Goal: Task Accomplishment & Management: Understand process/instructions

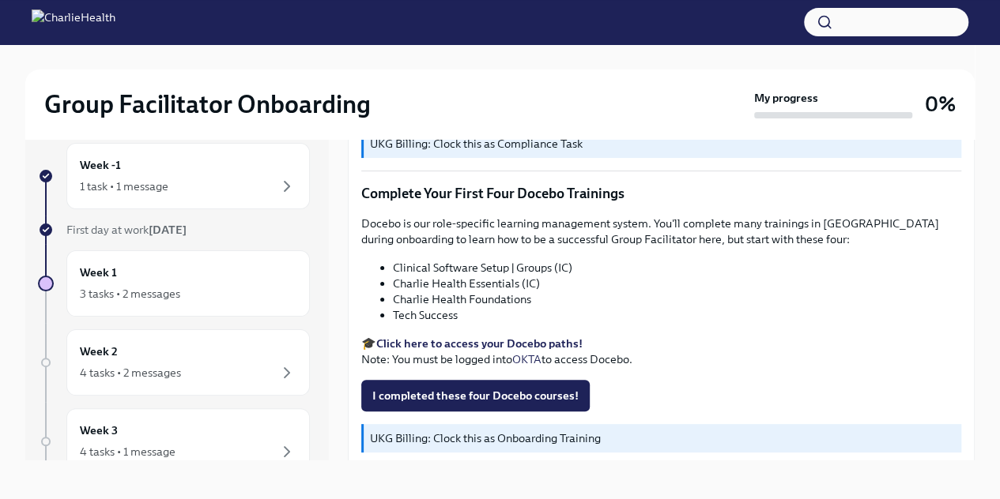
scroll to position [2109, 0]
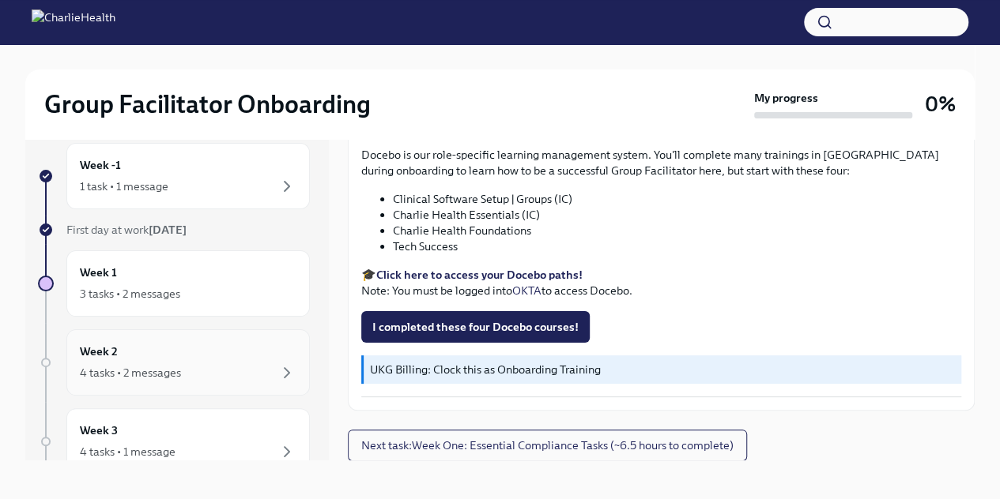
click at [245, 353] on div "Week 2 4 tasks • 2 messages" at bounding box center [188, 363] width 217 height 40
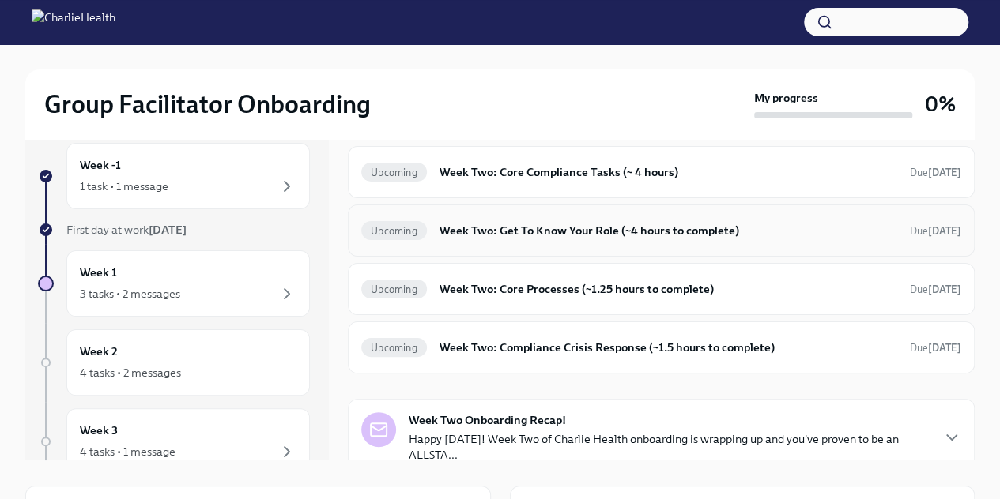
scroll to position [148, 0]
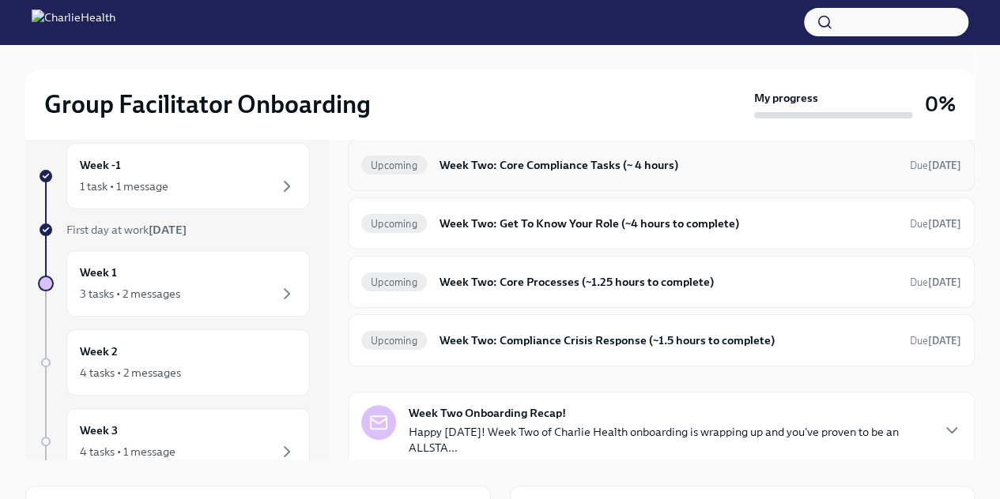
click at [503, 182] on div "Upcoming Week Two: Core Compliance Tasks (~ 4 hours) Due [DATE]" at bounding box center [661, 165] width 627 height 52
click at [488, 169] on h6 "Week Two: Core Compliance Tasks (~ 4 hours)" at bounding box center [668, 164] width 458 height 17
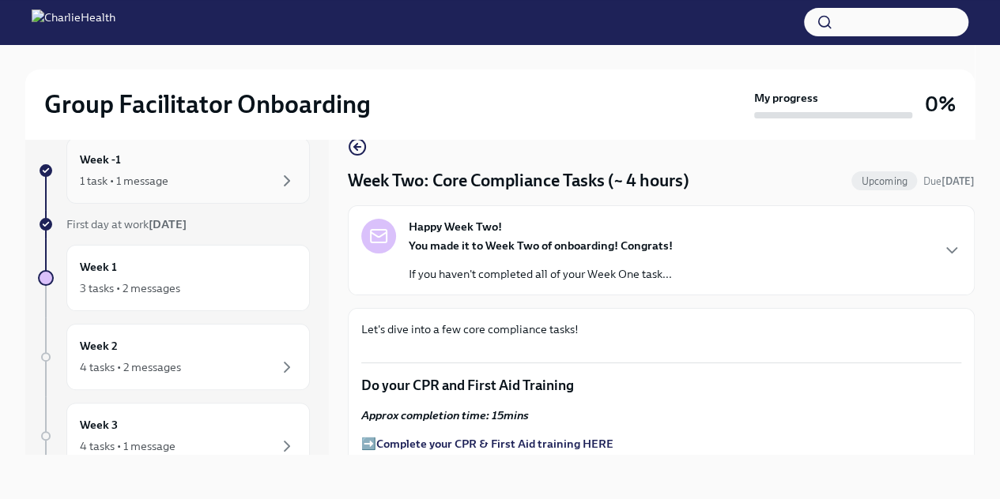
click at [217, 175] on div "1 task • 1 message" at bounding box center [188, 180] width 217 height 19
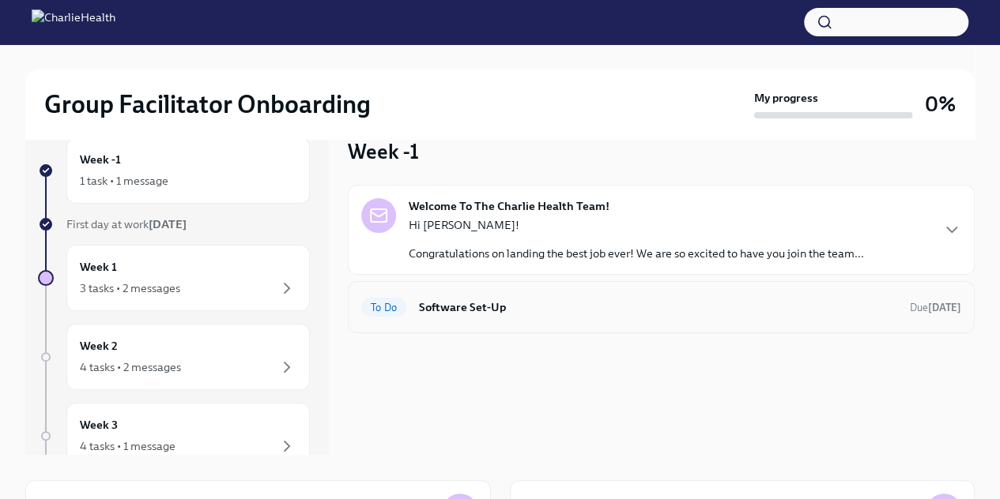
click at [514, 297] on div "To Do Software Set-Up Due [DATE]" at bounding box center [661, 307] width 600 height 25
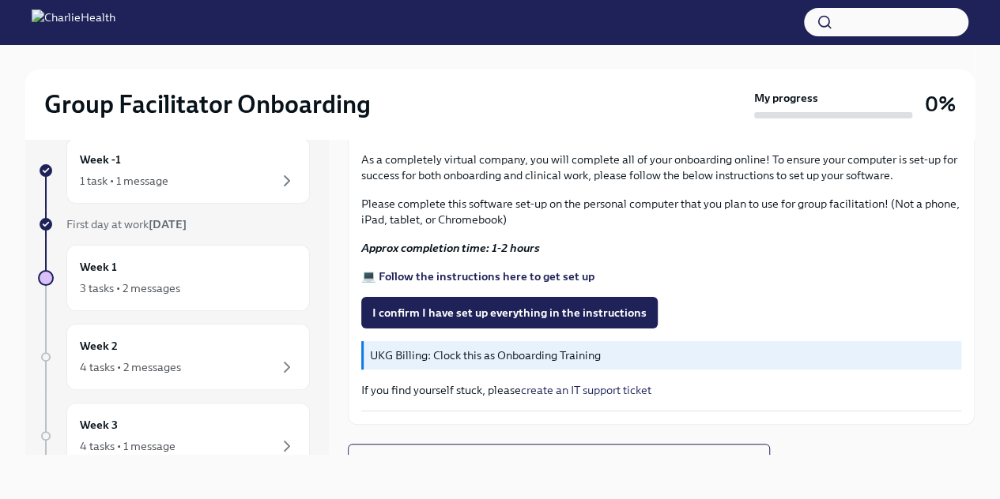
scroll to position [537, 0]
click at [544, 269] on strong "💻 Follow the instructions here to get set up" at bounding box center [477, 276] width 233 height 14
click at [577, 305] on span "I confirm I have set up everything in the instructions" at bounding box center [509, 313] width 274 height 16
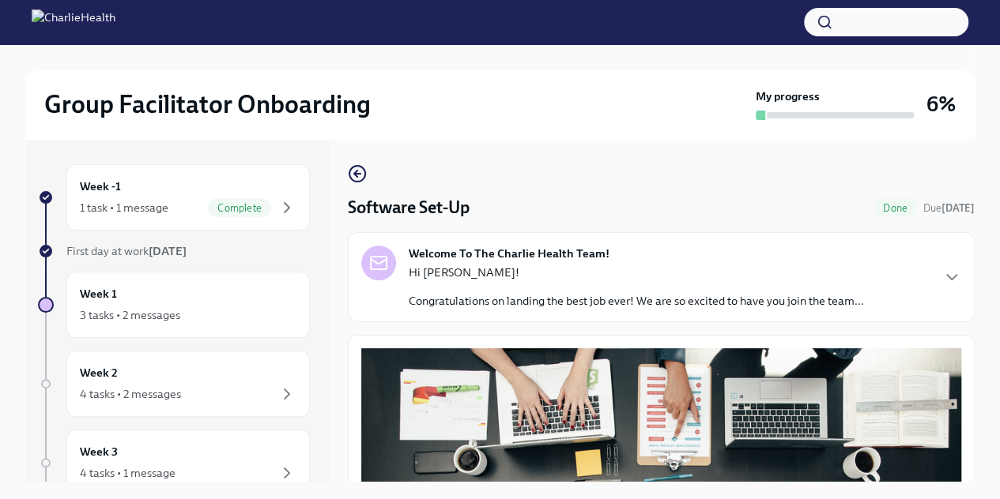
scroll to position [549, 0]
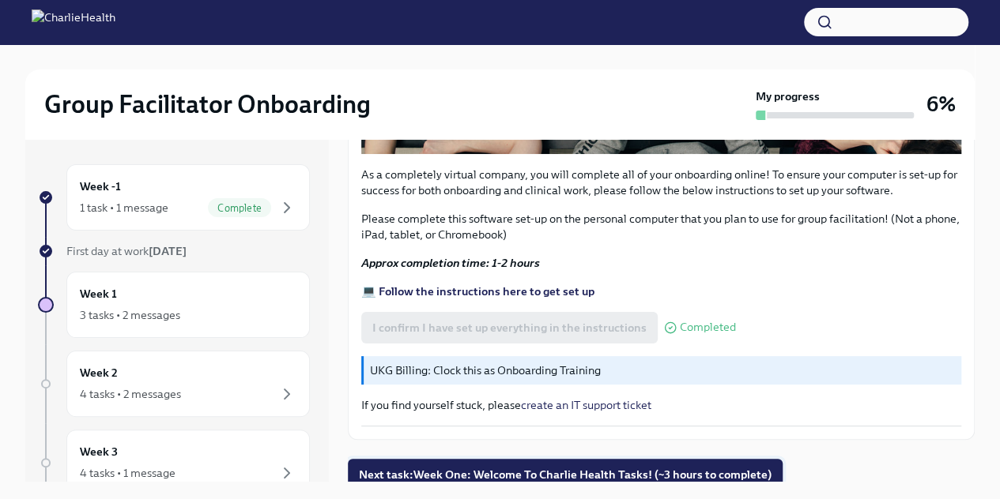
click at [524, 469] on span "Next task : Week One: Welcome To Charlie Health Tasks! (~3 hours to complete)" at bounding box center [565, 475] width 412 height 16
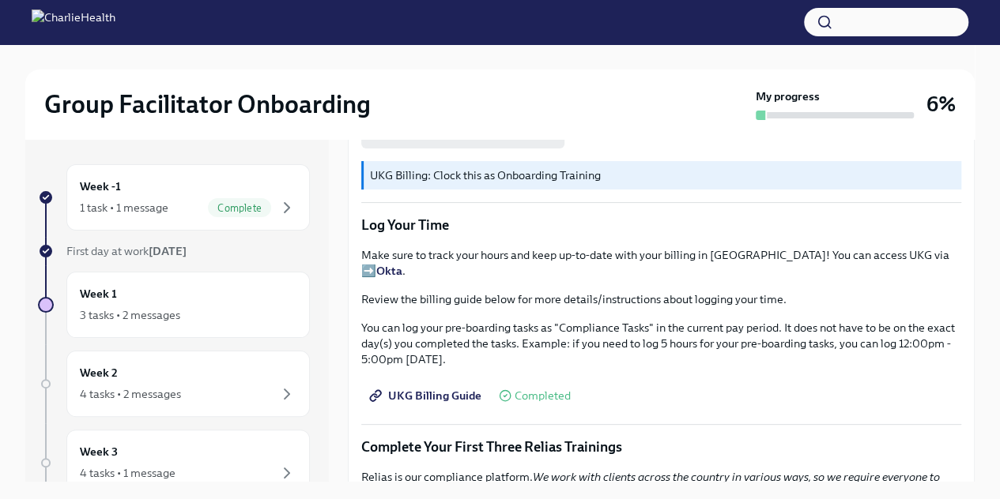
scroll to position [1488, 0]
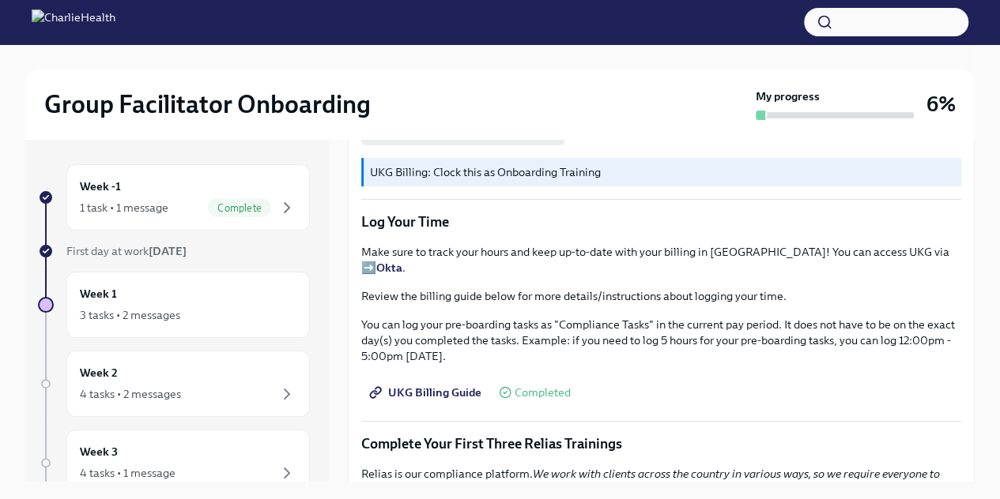
click at [436, 390] on span "UKG Billing Guide" at bounding box center [426, 393] width 109 height 16
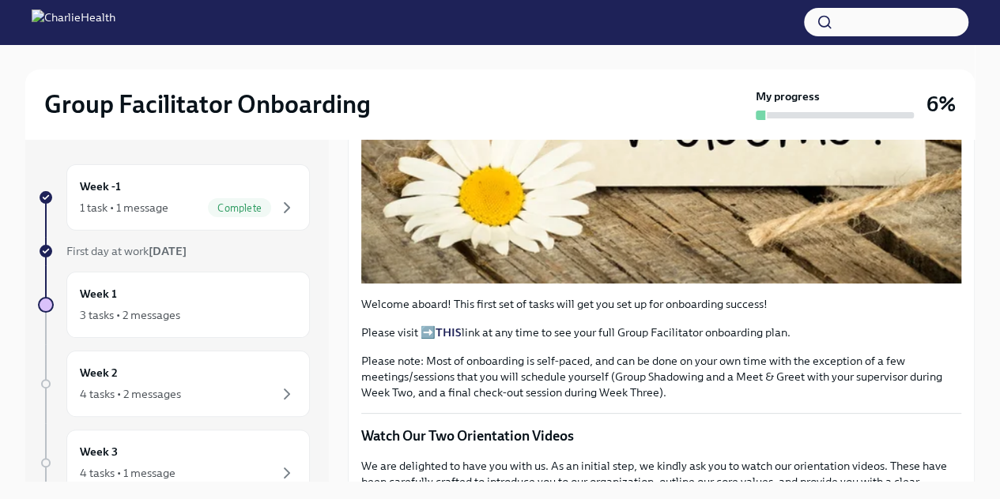
scroll to position [397, 0]
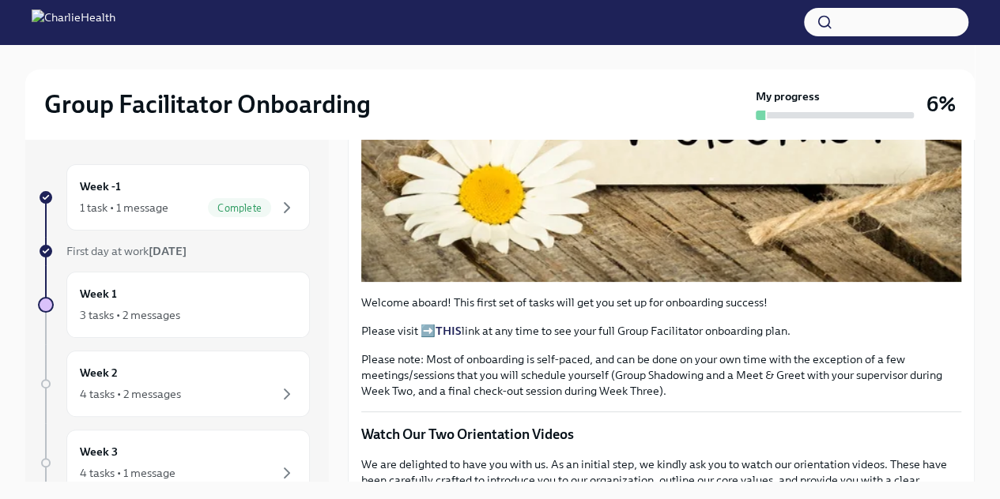
click at [450, 338] on strong "THIS" at bounding box center [448, 331] width 26 height 14
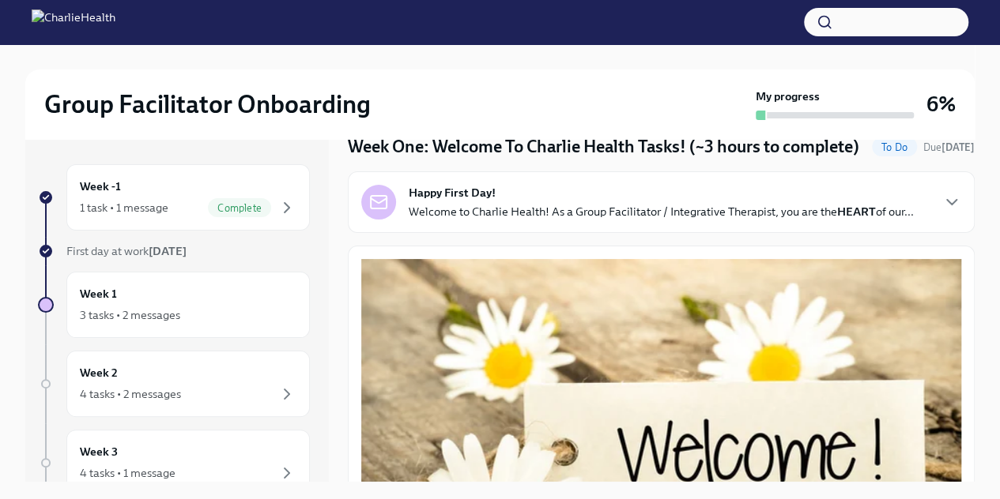
scroll to position [62, 0]
click at [149, 367] on div "Week 2 4 tasks • 2 messages" at bounding box center [188, 384] width 217 height 40
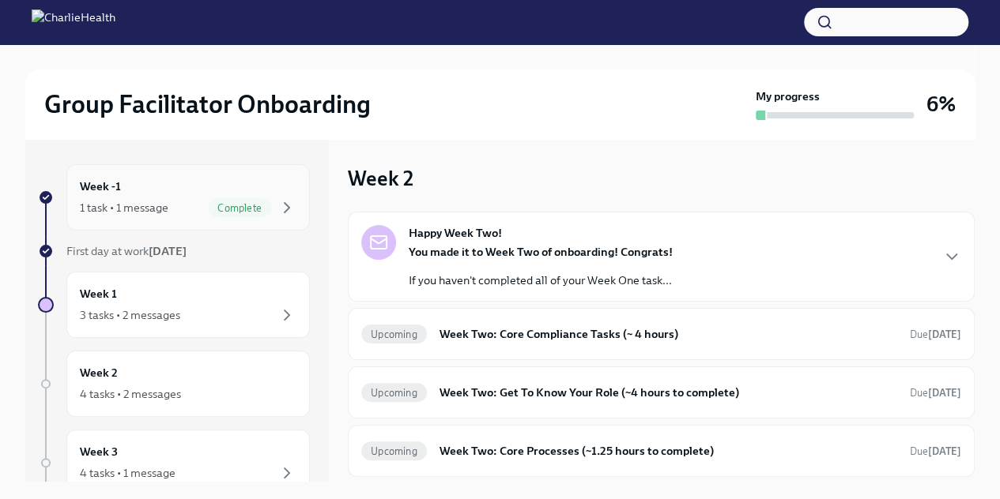
click at [215, 203] on span "Complete" at bounding box center [239, 208] width 63 height 12
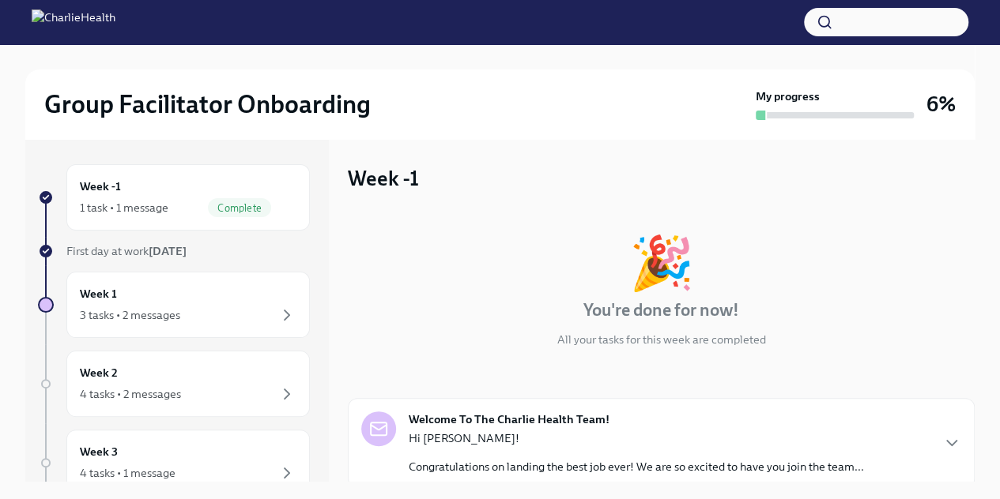
scroll to position [119, 0]
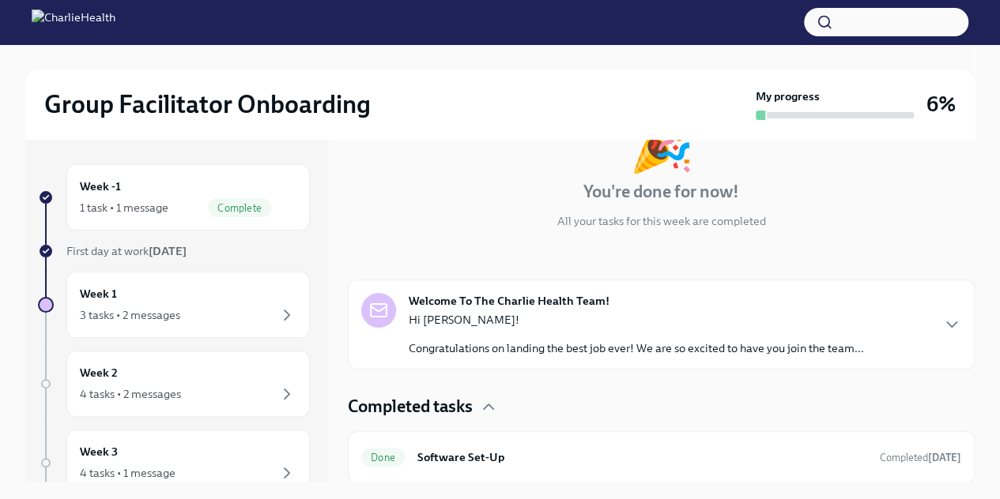
click at [620, 347] on p "Congratulations on landing the best job ever! We are so excited to have you joi…" at bounding box center [636, 349] width 455 height 16
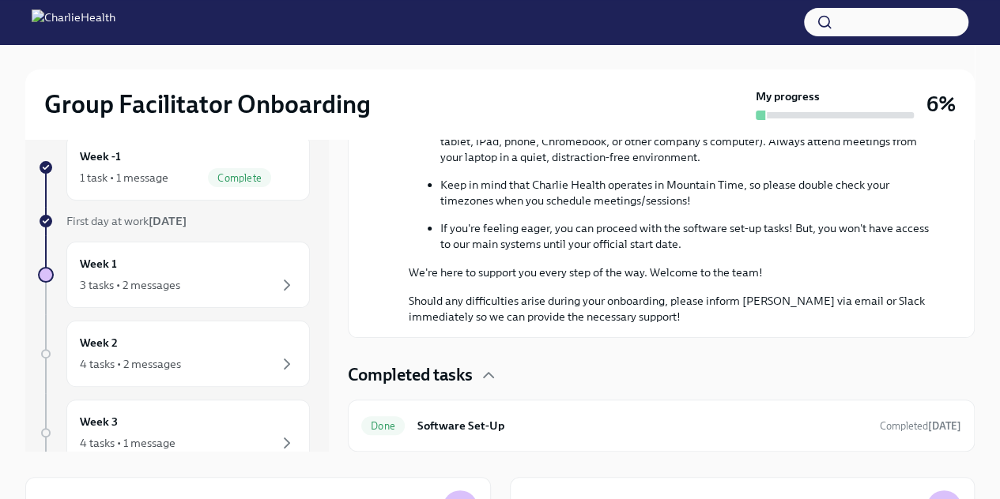
scroll to position [0, 0]
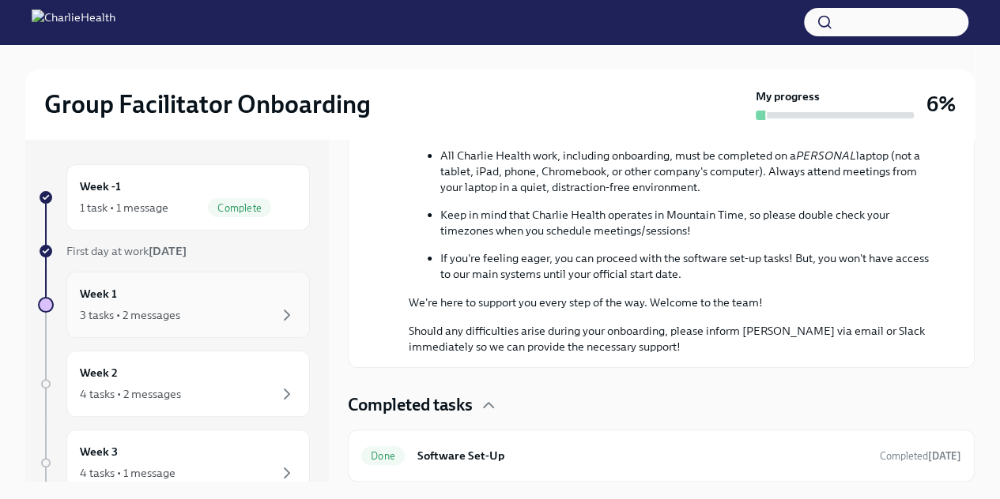
click at [151, 317] on div "3 tasks • 2 messages" at bounding box center [130, 315] width 100 height 16
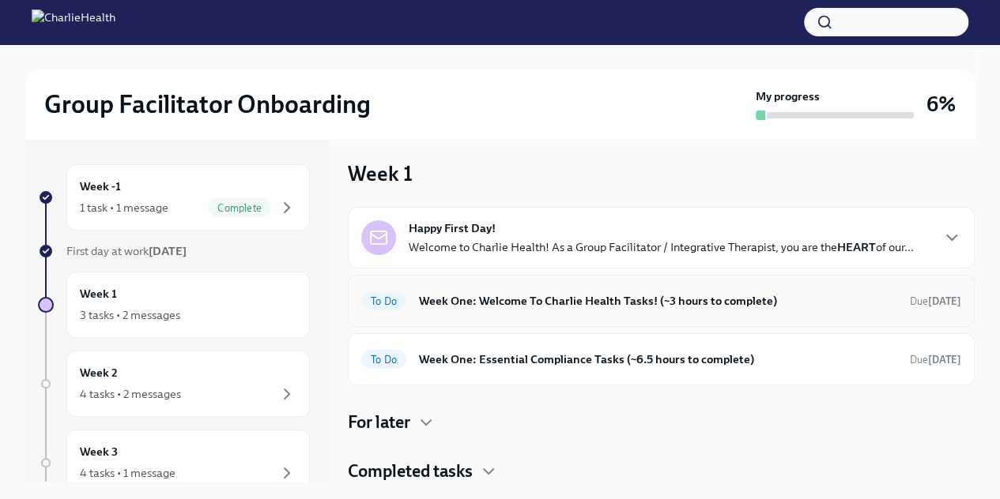
click at [541, 303] on h6 "Week One: Welcome To Charlie Health Tasks! (~3 hours to complete)" at bounding box center [658, 300] width 478 height 17
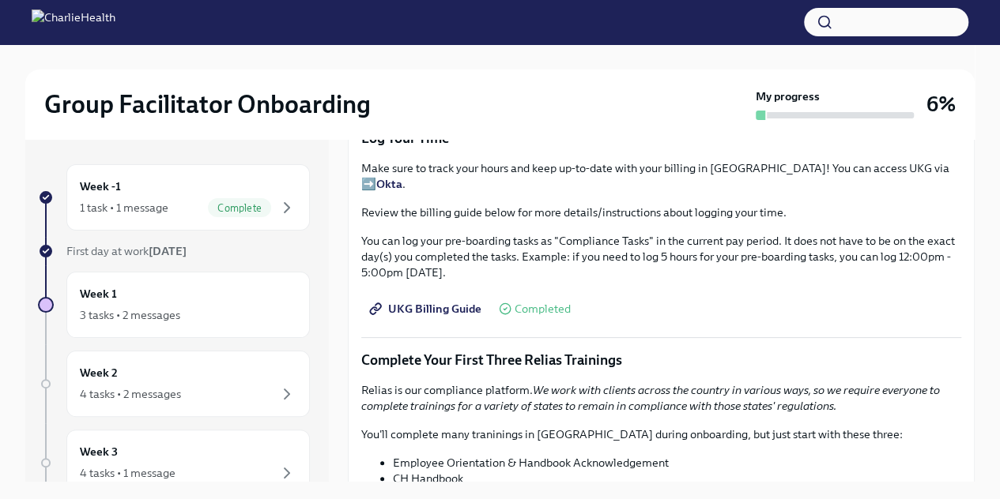
scroll to position [1571, 0]
